Goal: Transaction & Acquisition: Purchase product/service

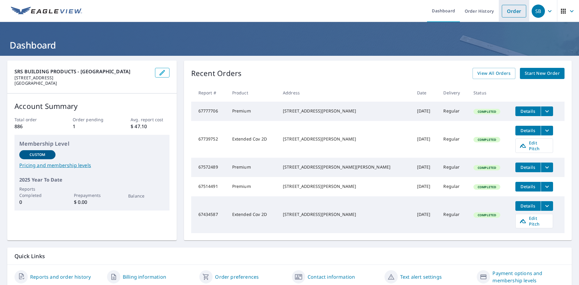
click at [505, 11] on link "Order" at bounding box center [514, 11] width 24 height 13
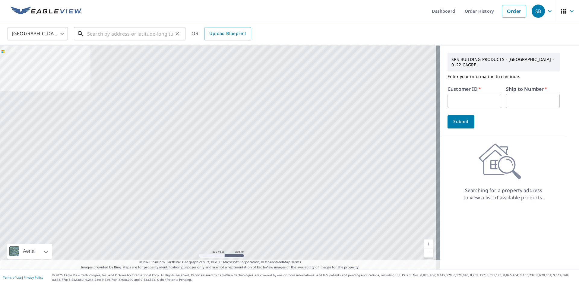
click at [103, 35] on input "text" at bounding box center [130, 33] width 86 height 17
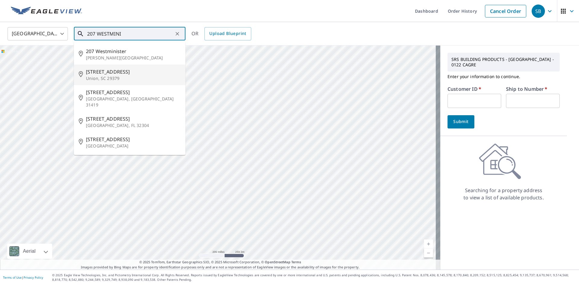
click at [111, 67] on li "[STREET_ADDRESS]" at bounding box center [130, 75] width 112 height 21
type input "[STREET_ADDRESS]"
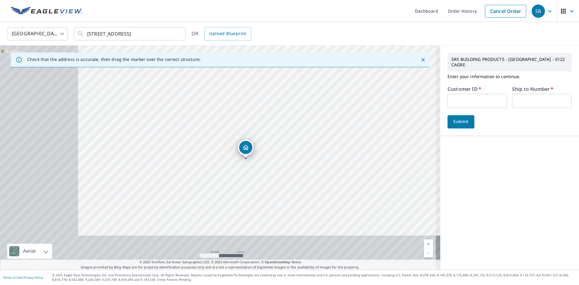
drag, startPoint x: 185, startPoint y: 156, endPoint x: 262, endPoint y: 115, distance: 86.9
click at [263, 118] on div "[STREET_ADDRESS]" at bounding box center [220, 158] width 441 height 224
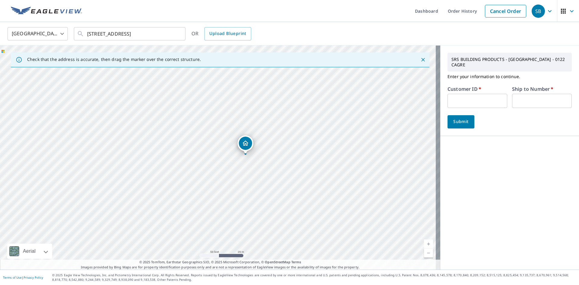
click at [451, 94] on input "text" at bounding box center [478, 101] width 60 height 14
type input "EUB122"
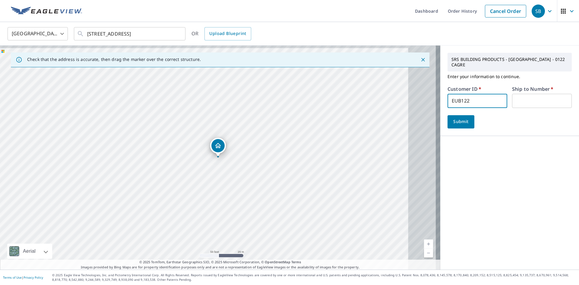
click at [522, 94] on input "text" at bounding box center [542, 101] width 60 height 14
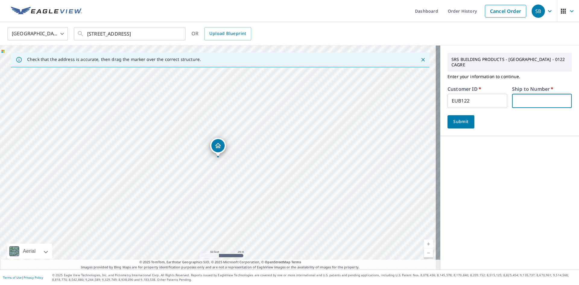
type input "1"
click at [454, 118] on span "Submit" at bounding box center [461, 122] width 17 height 8
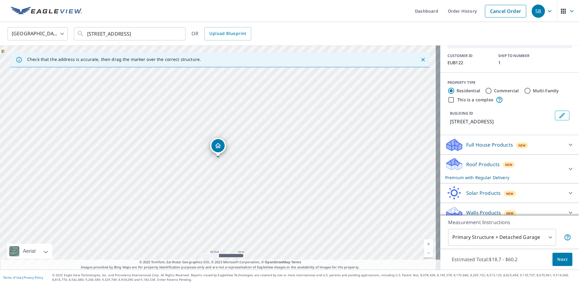
scroll to position [42, 0]
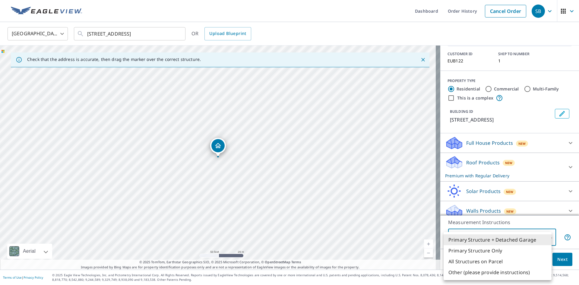
click at [546, 238] on body "SB SB Dashboard Order History Cancel Order SB United States [GEOGRAPHIC_DATA] ​…" at bounding box center [289, 142] width 579 height 285
click at [516, 249] on li "Primary Structure Only" at bounding box center [498, 250] width 108 height 11
type input "2"
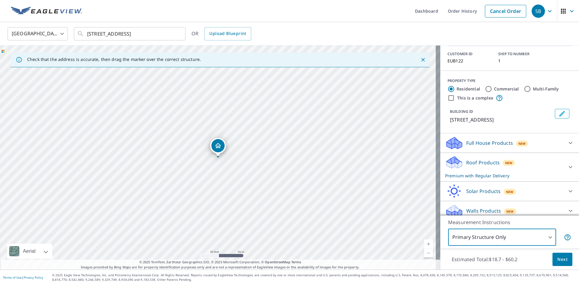
click at [559, 259] on span "Next" at bounding box center [563, 260] width 10 height 8
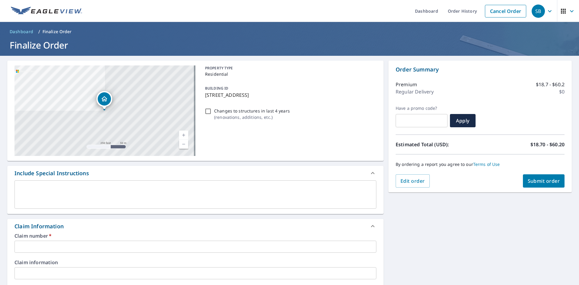
click at [56, 248] on input "text" at bounding box center [195, 247] width 362 height 12
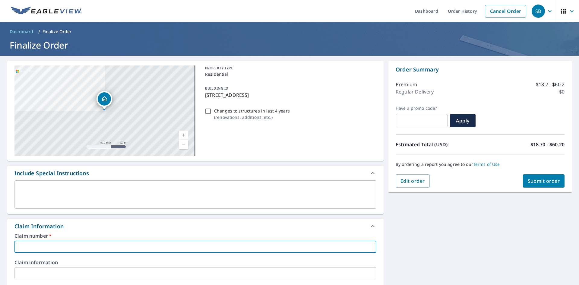
type input "EUB122"
checkbox input "true"
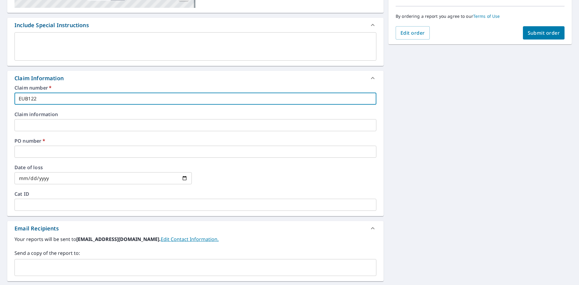
scroll to position [151, 0]
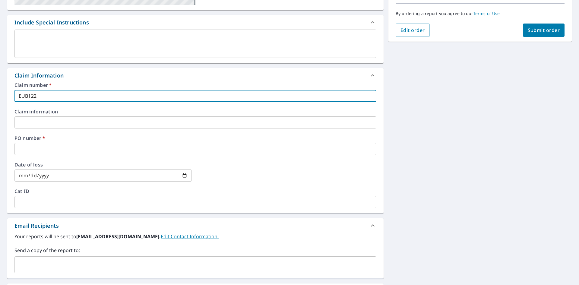
click at [60, 146] on input "text" at bounding box center [195, 149] width 362 height 12
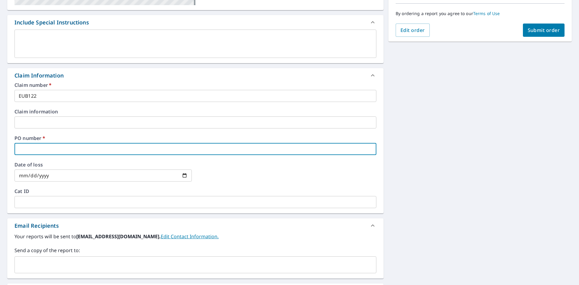
type input "E"
checkbox input "true"
type input "EV"
checkbox input "true"
type input "EV"
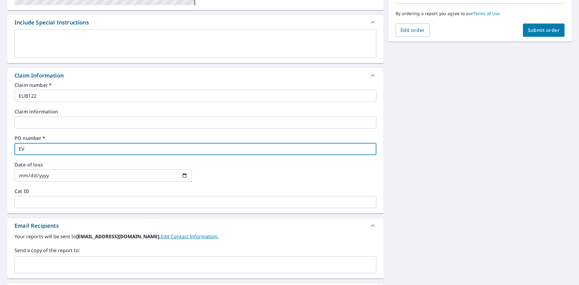
checkbox input "true"
type input "EV 2"
checkbox input "true"
type input "EV 20"
checkbox input "true"
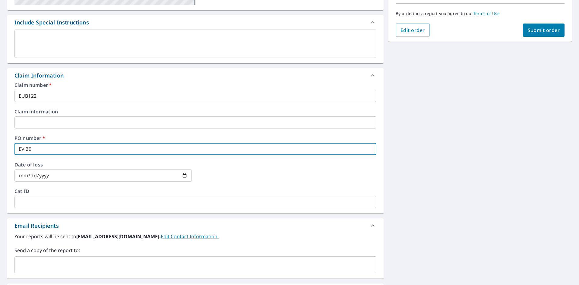
type input "EV 207"
checkbox input "true"
type input "EV 207"
checkbox input "true"
type input "EV 207 W"
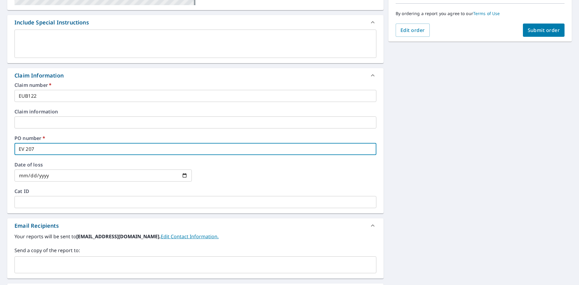
checkbox input "true"
type input "EV 207 WE"
checkbox input "true"
type input "EV 207 [PERSON_NAME]"
checkbox input "true"
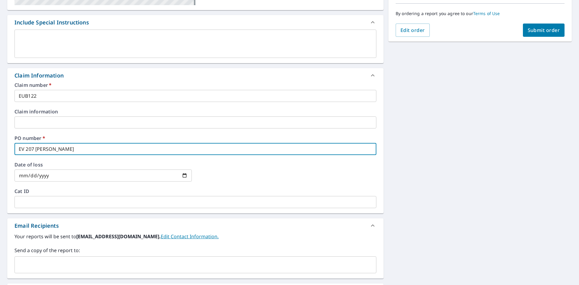
type input "EV 207 WEST"
checkbox input "true"
type input "EV 207 WESTM"
checkbox input "true"
type input "EV 207 WESTMI"
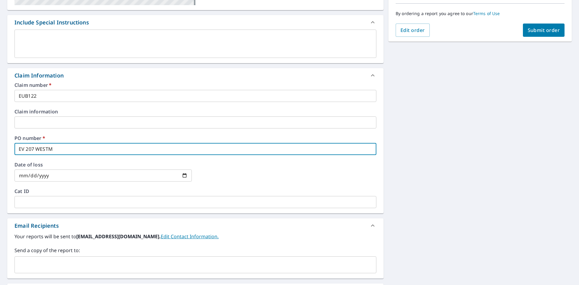
checkbox input "true"
type input "EV 207 WESTMIN"
checkbox input "true"
type input "EV 207 WESTMINI"
checkbox input "true"
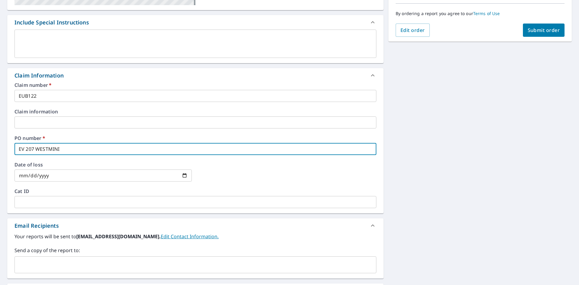
type input "EV 207 WESTMINIS"
checkbox input "true"
type input "EV 207 WESTMINIST"
checkbox input "true"
type input "EV 207 WESTMINISTE"
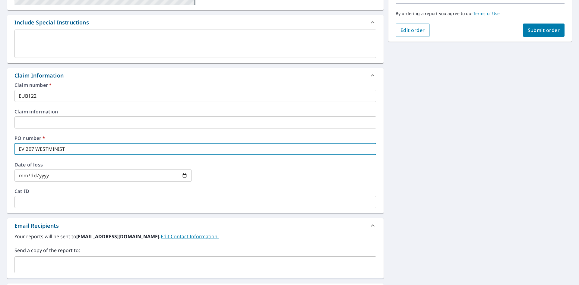
checkbox input "true"
type input "EV 207 WESTMINISTER"
checkbox input "true"
type input "EV 207 WESTMINISTER"
checkbox input "true"
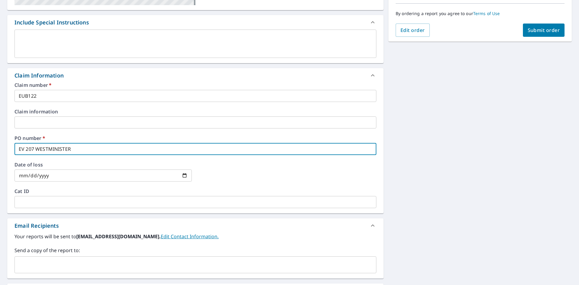
type input "EV 207 WESTMINISTER C"
checkbox input "true"
type input "EV 207 WESTMINISTER CI"
checkbox input "true"
type input "EV [STREET_ADDRESS]"
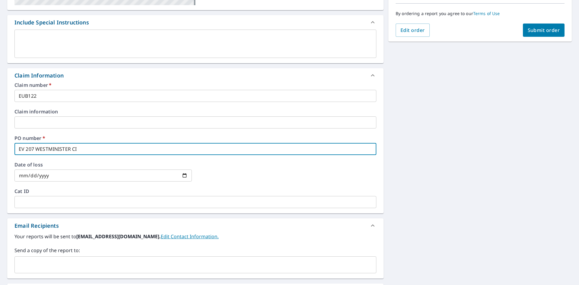
checkbox input "true"
type input "EV 207 WESTMINISTER CIRC"
checkbox input "true"
type input "EV 207 WESTMINISTER CIRCK"
checkbox input "true"
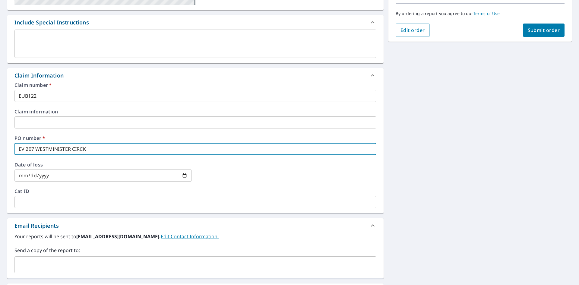
type input "EV 207 WESTMINISTER CIRC"
checkbox input "true"
type input "EV 207 WESTMINISTER CIRCL"
checkbox input "true"
type input "EV [STREET_ADDRESS]"
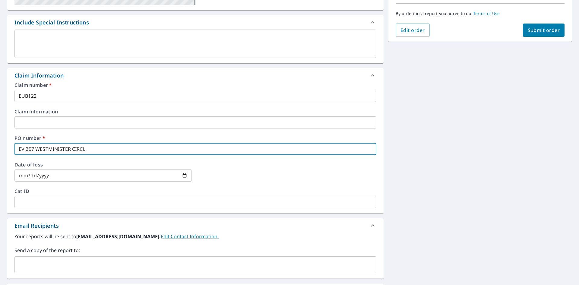
checkbox input "true"
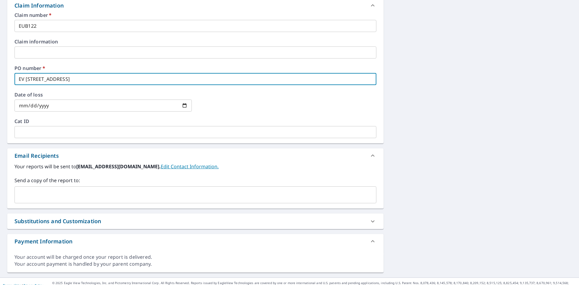
scroll to position [229, 0]
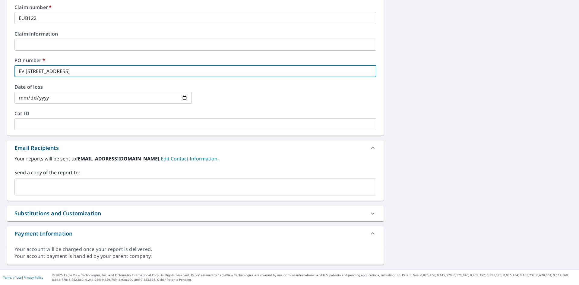
type input "EV [STREET_ADDRESS]"
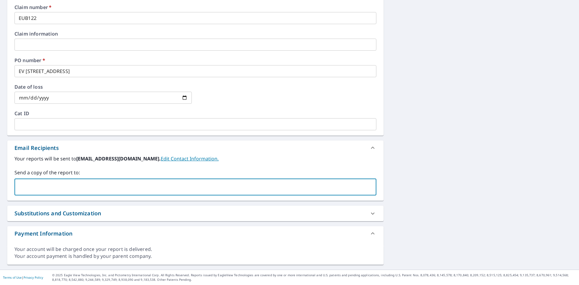
click at [48, 185] on input "text" at bounding box center [191, 186] width 348 height 11
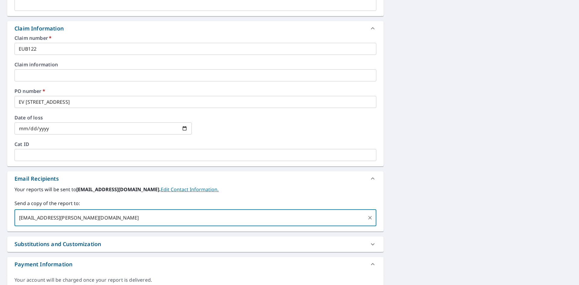
scroll to position [18, 0]
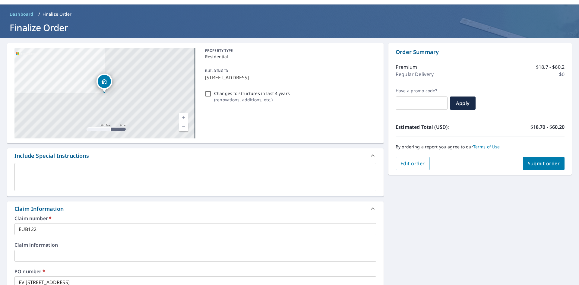
type input "[EMAIL_ADDRESS][PERSON_NAME][DOMAIN_NAME]"
click at [531, 164] on span "Submit order" at bounding box center [544, 163] width 32 height 7
checkbox input "true"
